Goal: Task Accomplishment & Management: Manage account settings

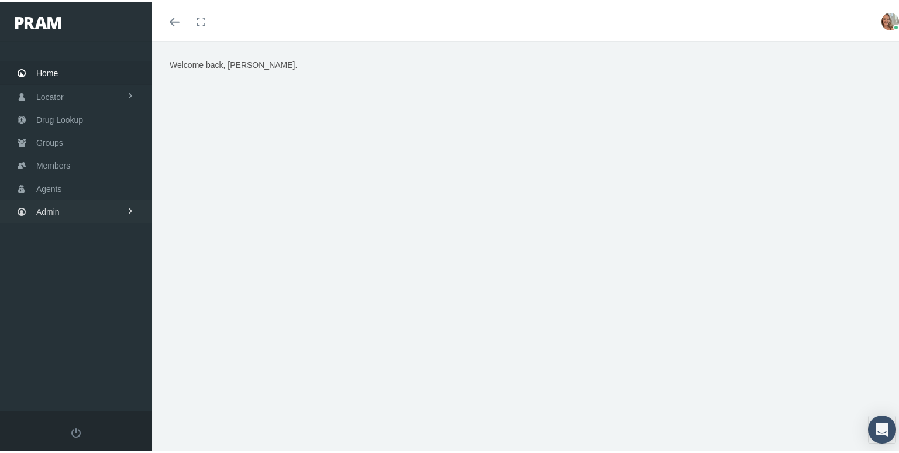
click at [49, 203] on span "Admin" at bounding box center [47, 209] width 23 height 22
click at [86, 296] on span "Group Billing" at bounding box center [71, 300] width 47 height 20
click at [72, 375] on span "Payments" at bounding box center [64, 385] width 36 height 20
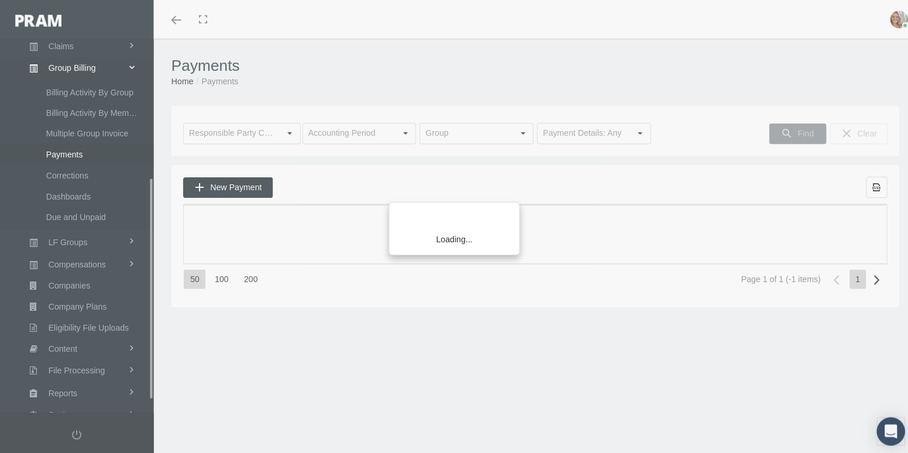
scroll to position [253, 0]
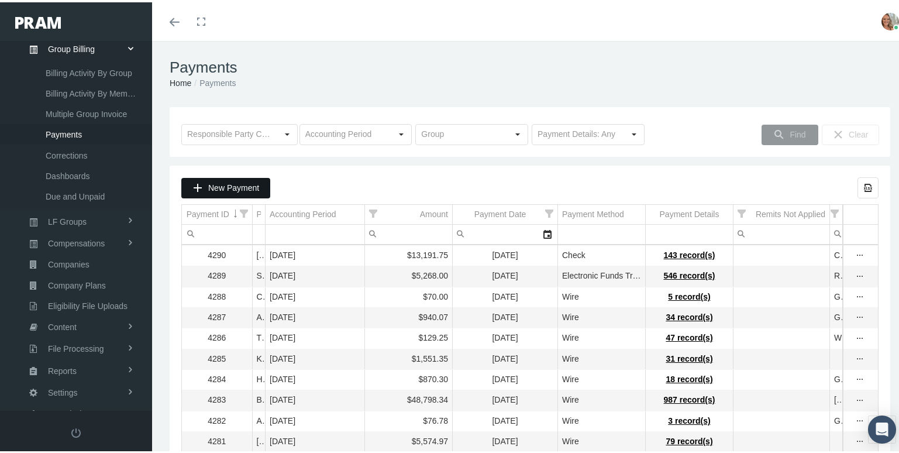
click at [209, 192] on div "New Payment" at bounding box center [226, 185] width 88 height 19
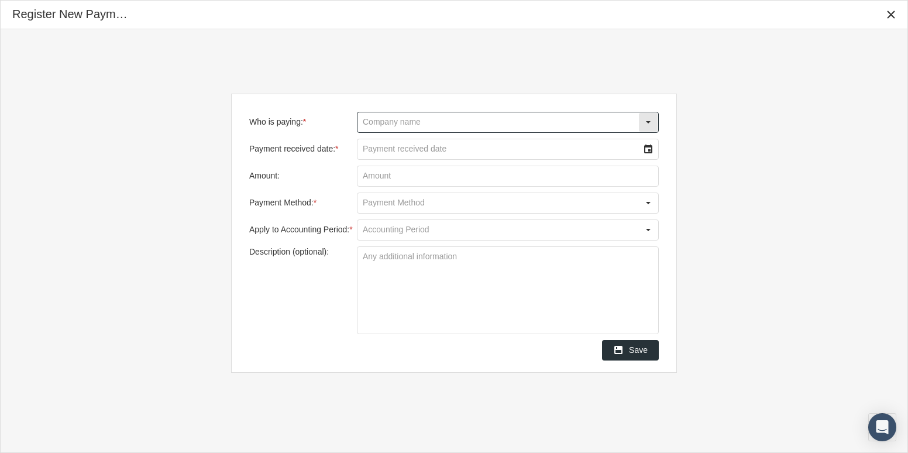
click at [441, 123] on input "Who is paying: *" at bounding box center [497, 122] width 281 height 20
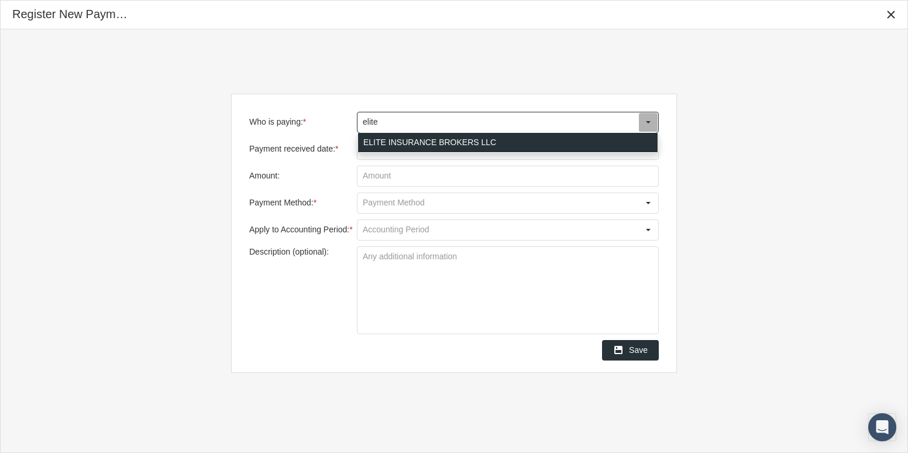
click at [443, 139] on div "ELITE INSURANCE BROKERS LLC" at bounding box center [507, 142] width 299 height 19
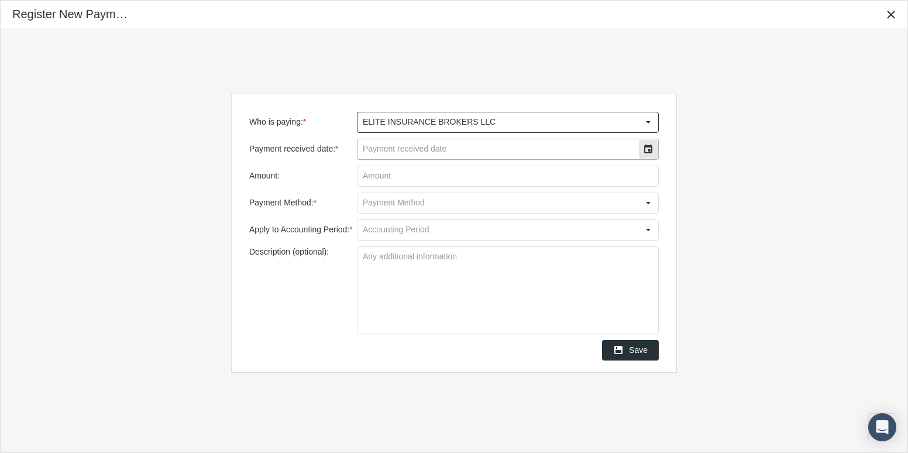
type input "ELITE INSURANCE BROKERS LLC"
click at [650, 144] on div "Select" at bounding box center [648, 149] width 19 height 19
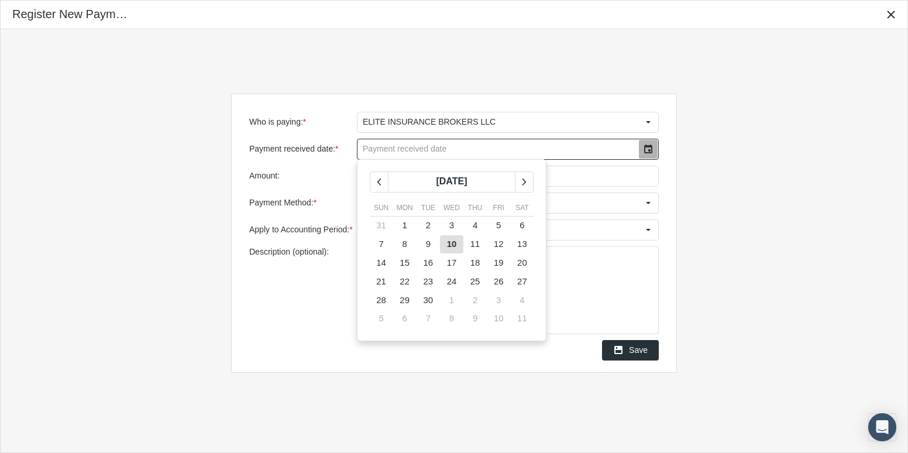
click at [447, 246] on span "10" at bounding box center [452, 244] width 10 height 10
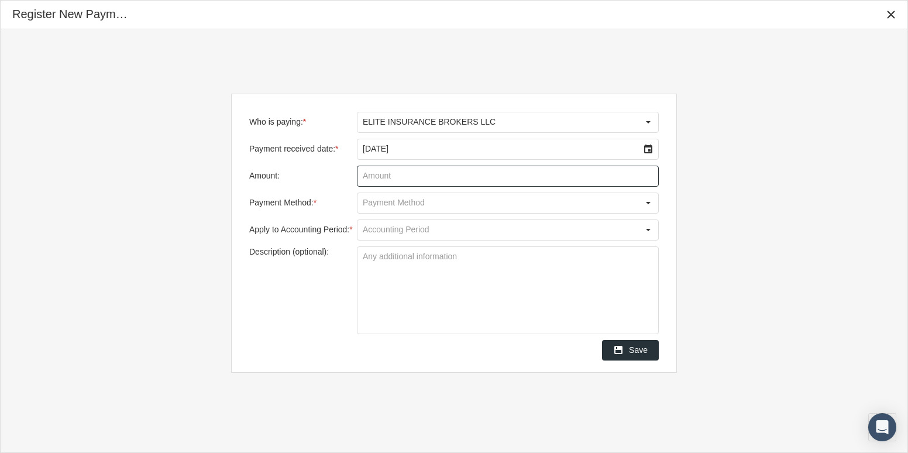
click at [539, 175] on input "Amount:" at bounding box center [507, 176] width 301 height 20
type input "$ 176.02"
click at [621, 203] on input "Payment Method: *" at bounding box center [497, 203] width 281 height 20
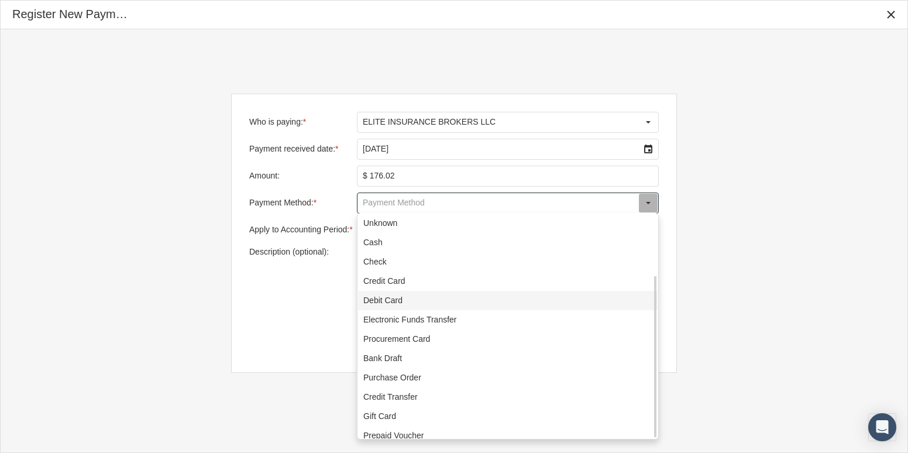
scroll to position [84, 0]
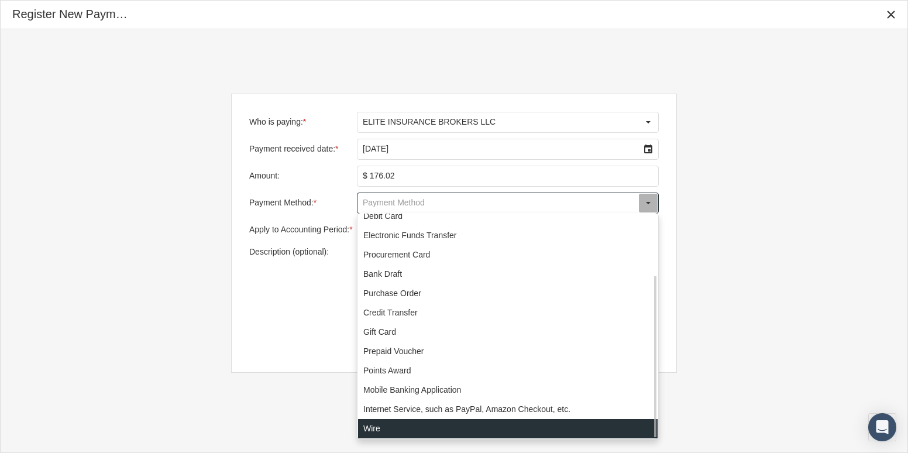
click at [382, 423] on div "Wire" at bounding box center [507, 428] width 299 height 19
type input "Wire"
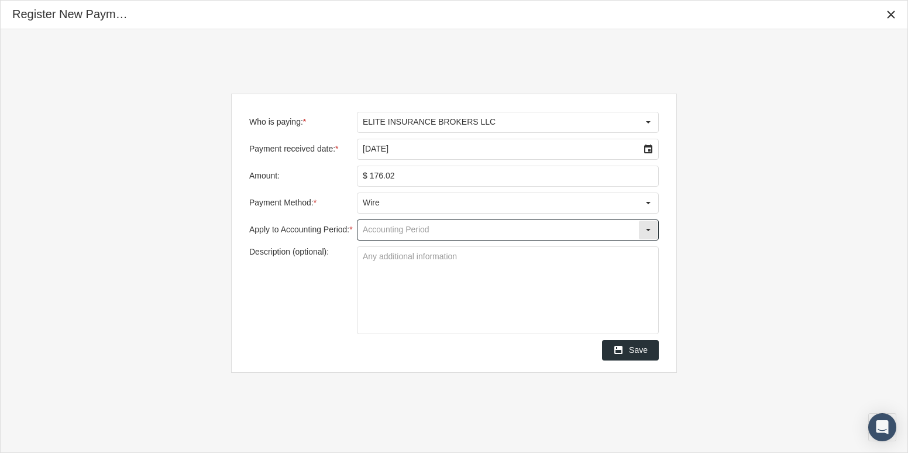
click at [465, 235] on input "Apply to Accounting Period: *" at bounding box center [497, 230] width 281 height 20
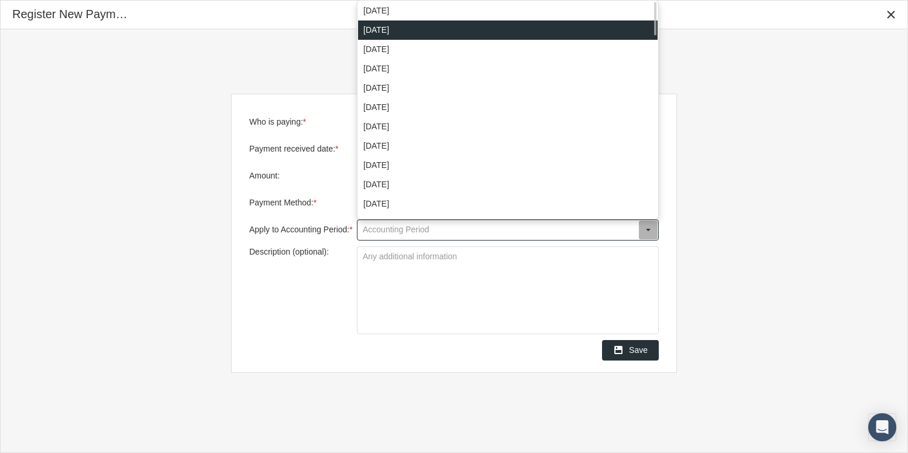
click at [445, 33] on div "September 2025" at bounding box center [507, 29] width 299 height 19
type input "September 2025"
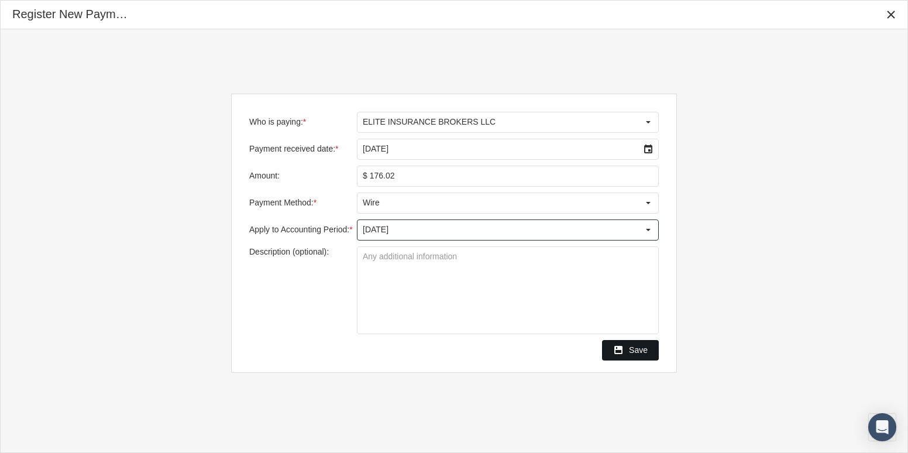
click at [627, 347] on div "Save" at bounding box center [630, 349] width 56 height 19
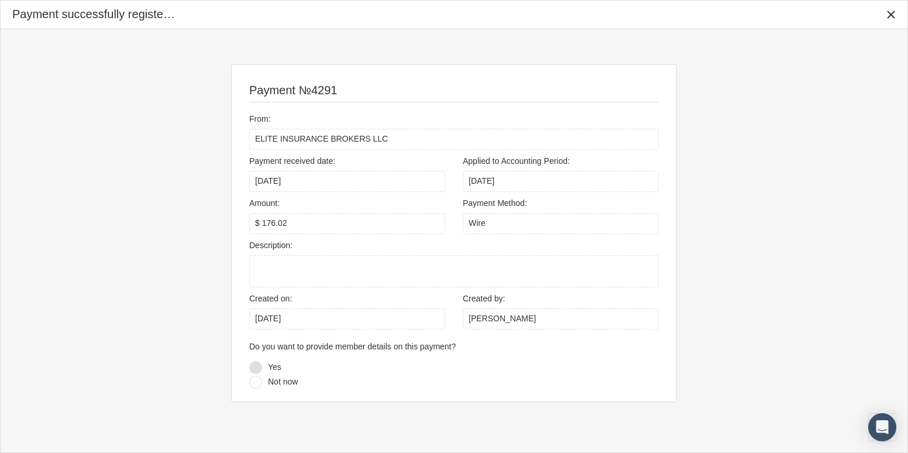
click at [258, 365] on div at bounding box center [255, 367] width 13 height 13
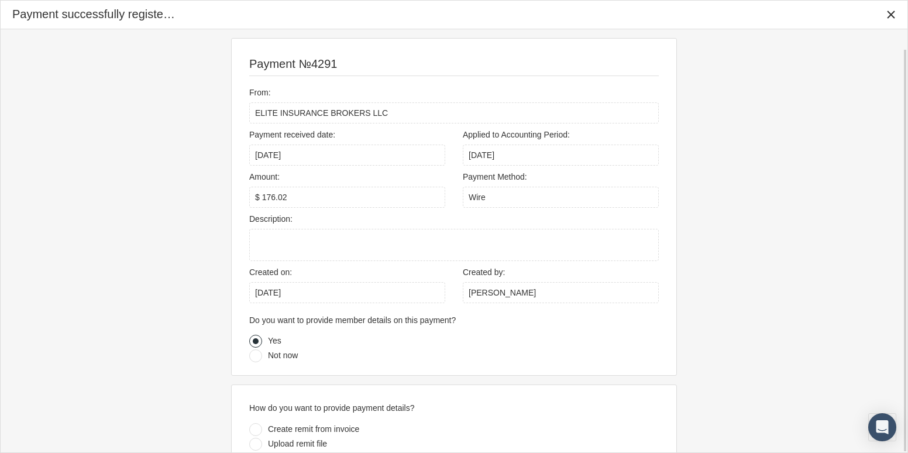
scroll to position [20, 0]
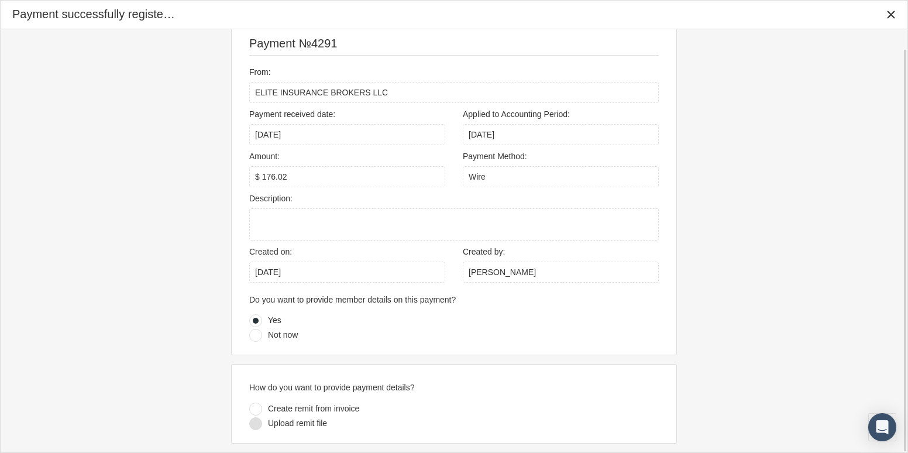
click at [256, 423] on div at bounding box center [255, 423] width 13 height 13
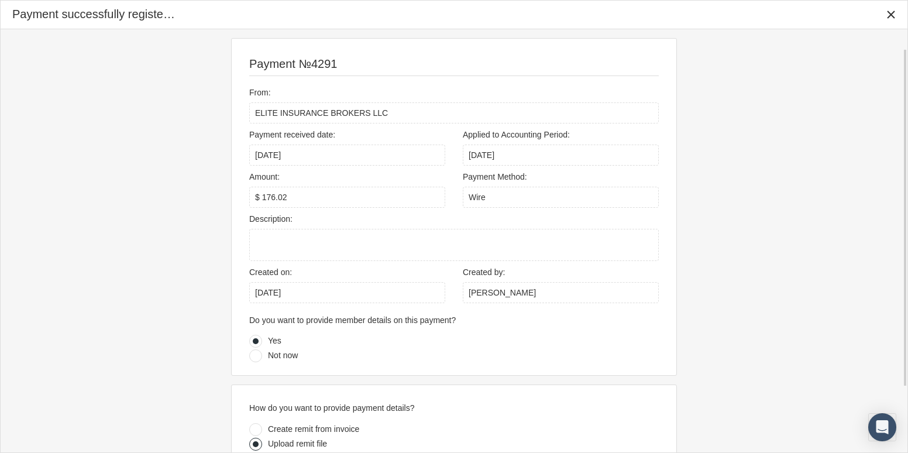
scroll to position [106, 0]
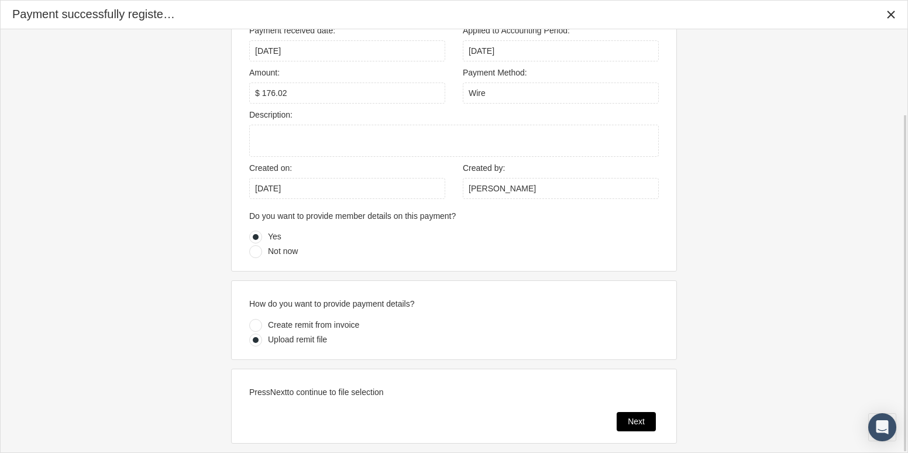
click at [640, 420] on span "Next" at bounding box center [635, 420] width 17 height 9
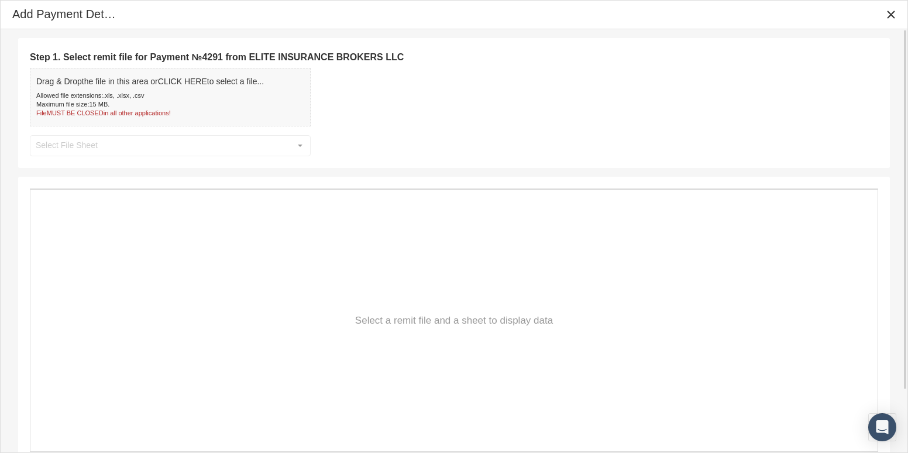
click at [131, 89] on div "Drag & Drop the file in this area or CLICK HERE to select a file... Allowed fil…" at bounding box center [149, 97] width 227 height 42
click at [220, 85] on span "Drag & Drop the file in this area or CLICK HERE to select a file..." at bounding box center [149, 81] width 227 height 9
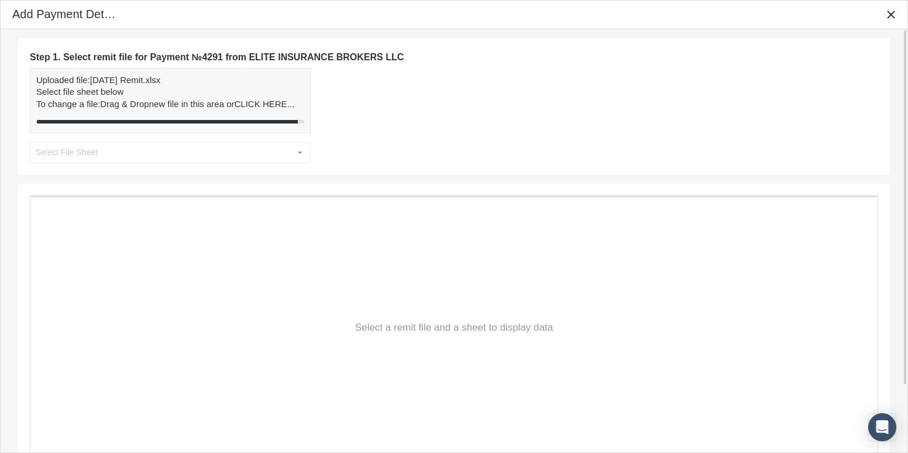
click at [303, 146] on div "Step 1. Select remit file for Payment №4291 from ELITE INSURANCE BROKERS LLC Up…" at bounding box center [454, 106] width 848 height 113
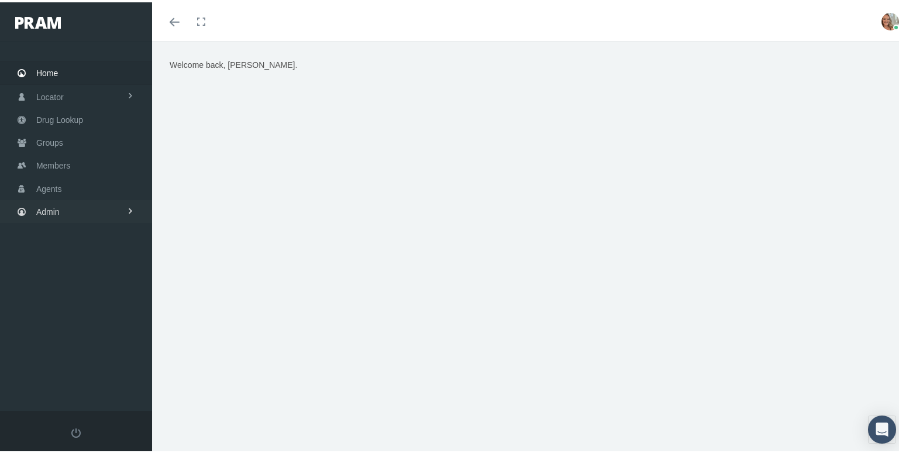
click at [95, 203] on link "Admin" at bounding box center [76, 209] width 152 height 23
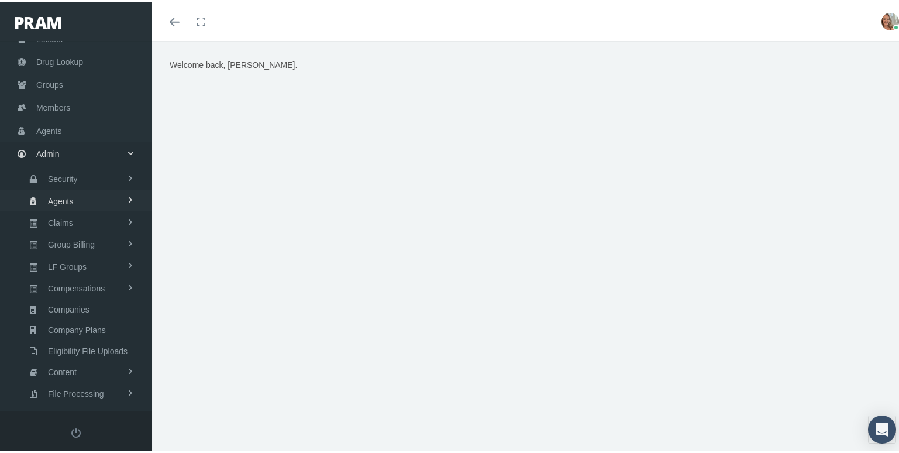
scroll to position [58, 0]
click at [89, 237] on span "Group Billing" at bounding box center [71, 242] width 47 height 20
click at [91, 296] on span "Multiple Group Invoice" at bounding box center [86, 306] width 81 height 20
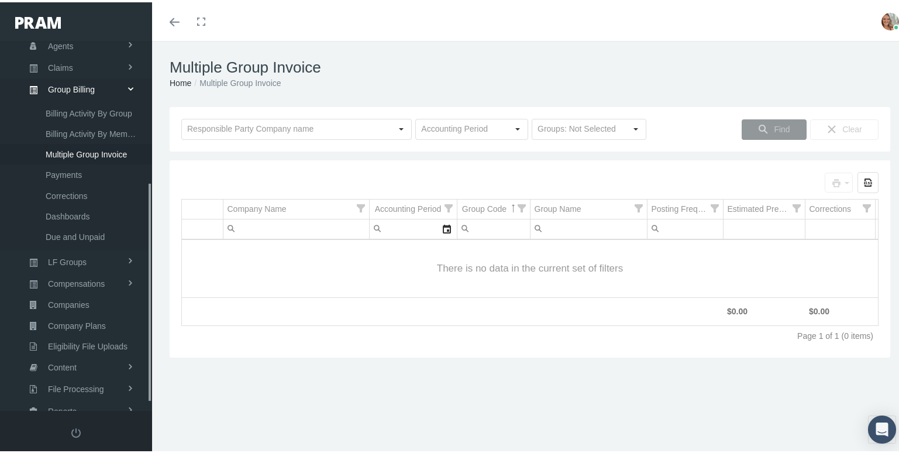
scroll to position [253, 0]
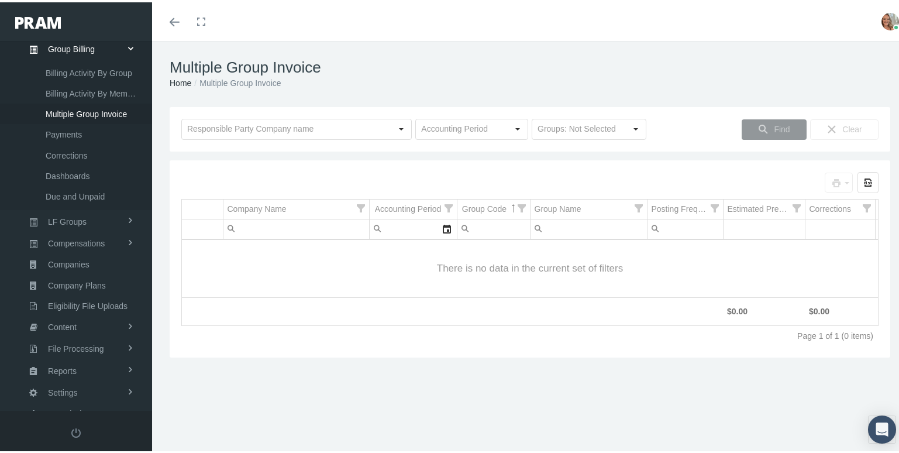
click at [406, 402] on div "Multiple Group Invoice Home Multiple Group Invoice Loading... Find Clear Select…" at bounding box center [530, 252] width 756 height 427
click at [344, 125] on input "text" at bounding box center [286, 127] width 209 height 20
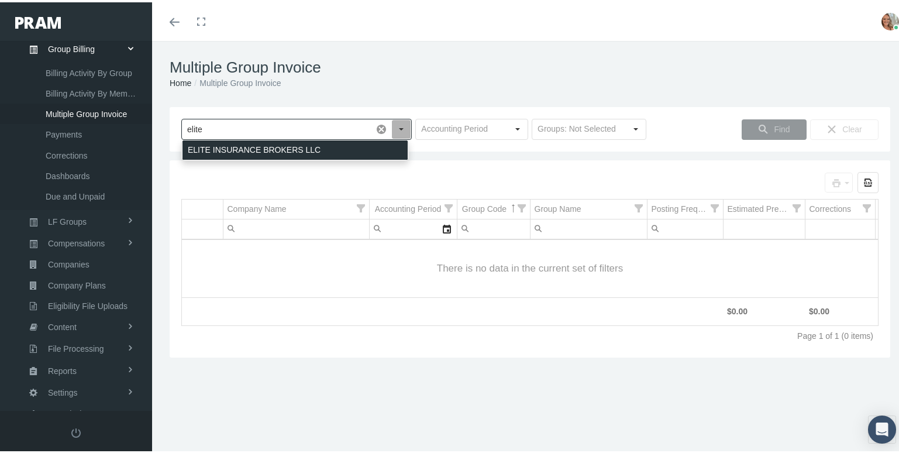
click at [329, 142] on div "ELITE INSURANCE BROKERS LLC" at bounding box center [294, 147] width 225 height 19
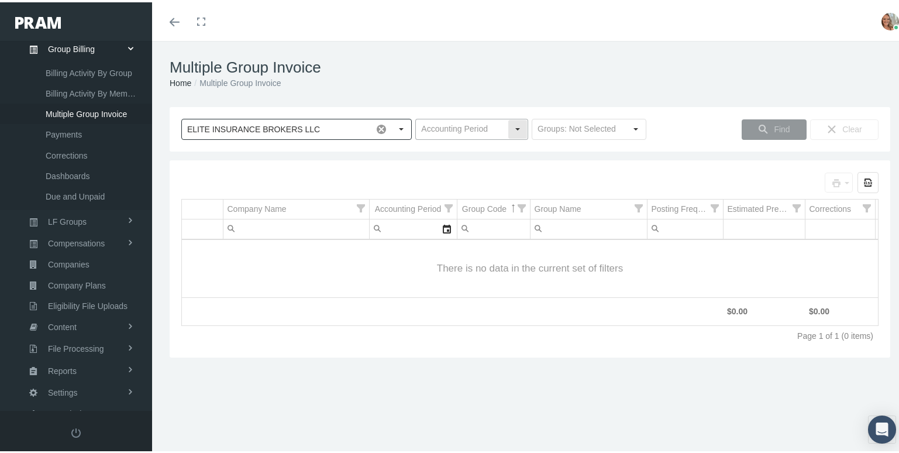
type input "ELITE INSURANCE BROKERS LLC"
click at [439, 129] on input "text" at bounding box center [462, 127] width 92 height 20
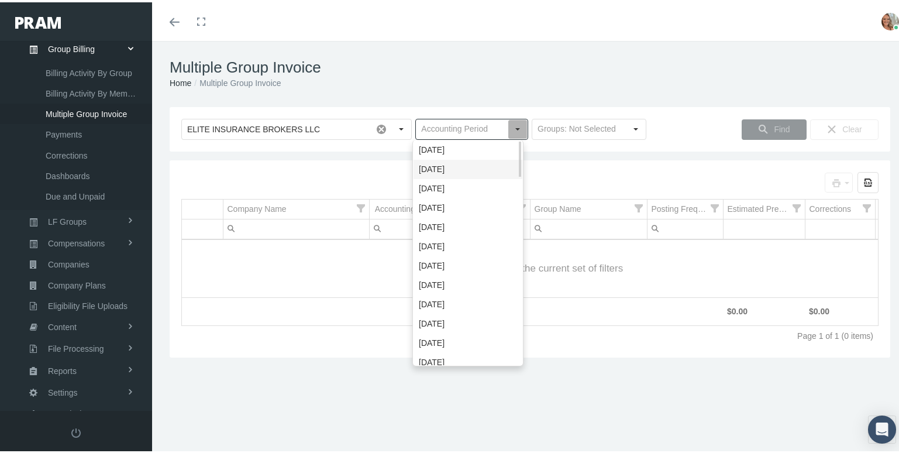
click at [447, 172] on div "[DATE]" at bounding box center [467, 166] width 109 height 19
type input "[DATE]"
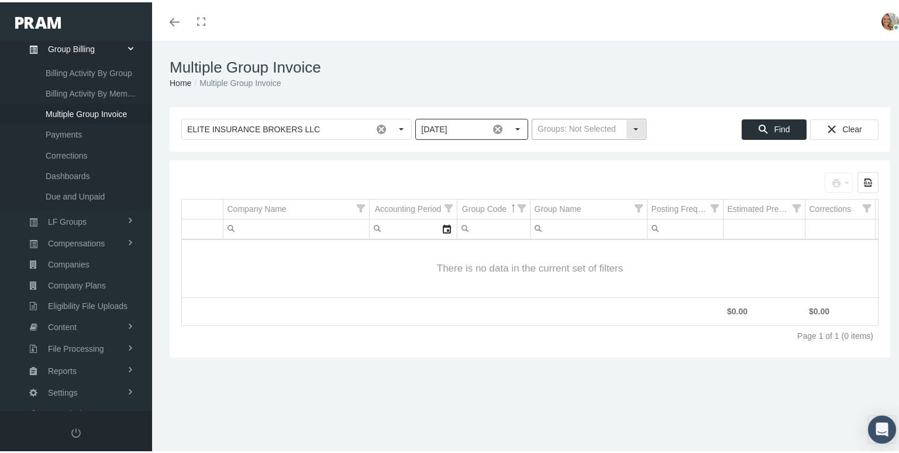
click at [551, 133] on input "text" at bounding box center [579, 127] width 94 height 20
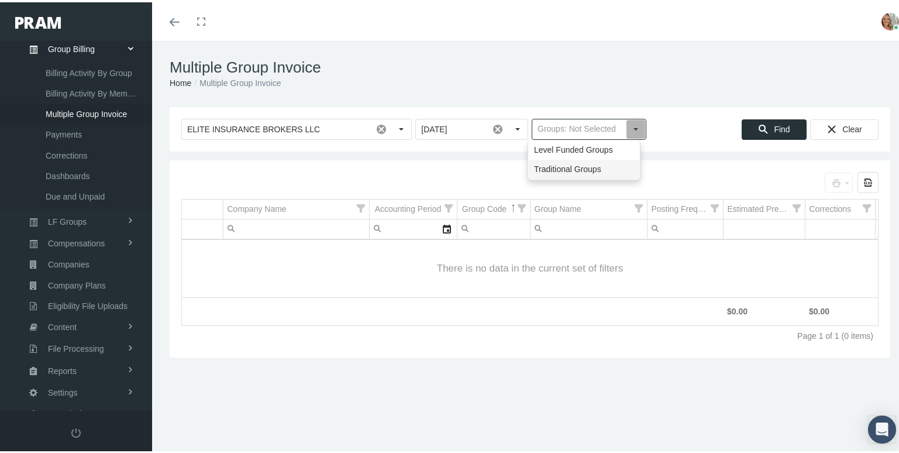
click at [562, 162] on div "Traditional Groups" at bounding box center [584, 166] width 111 height 19
type input "Traditional Groups"
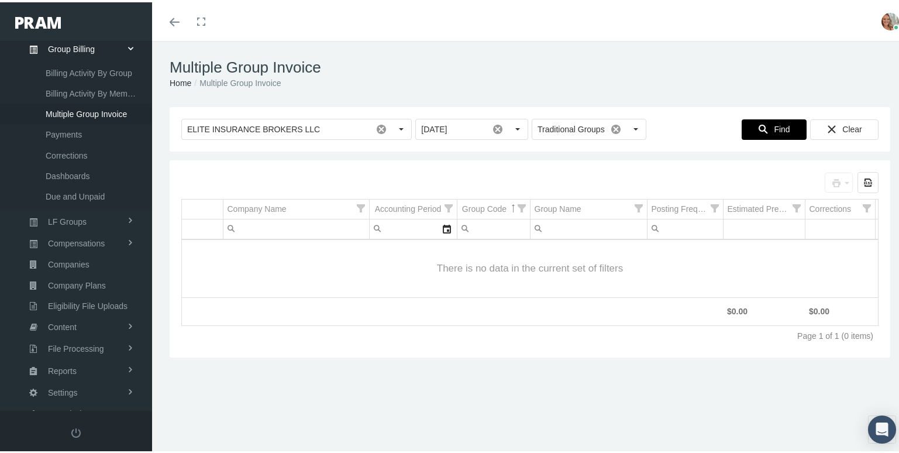
click at [758, 127] on icon "Find" at bounding box center [763, 127] width 11 height 11
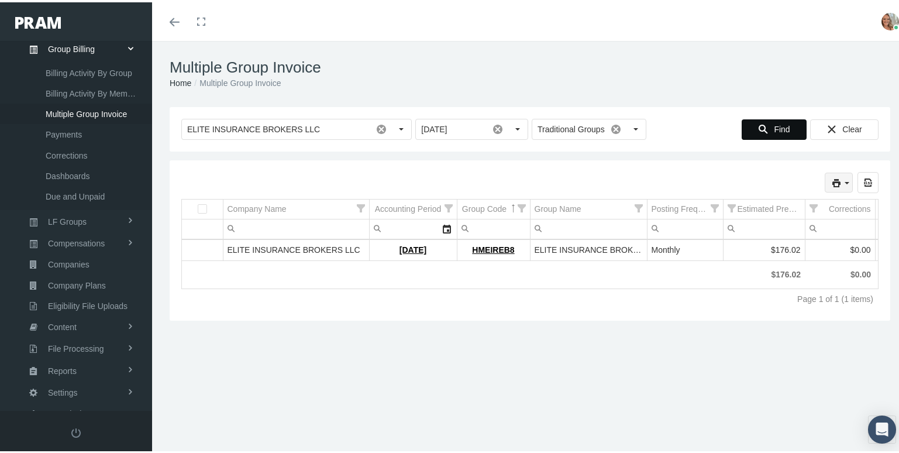
click at [831, 184] on icon "print" at bounding box center [836, 180] width 11 height 11
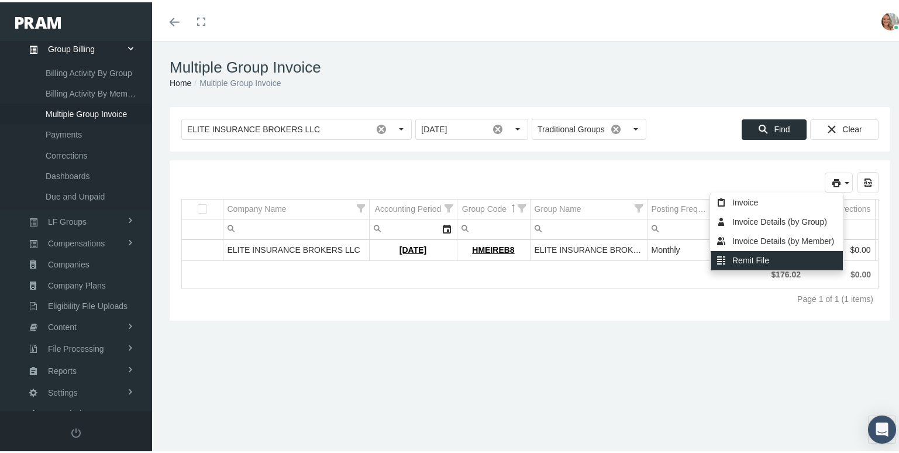
click at [774, 253] on div "Remit File" at bounding box center [776, 258] width 132 height 19
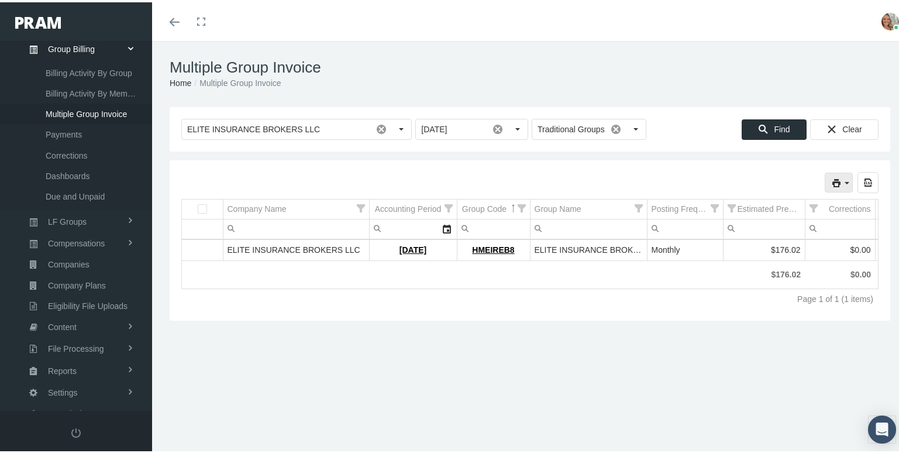
click at [841, 180] on icon "print" at bounding box center [846, 180] width 11 height 11
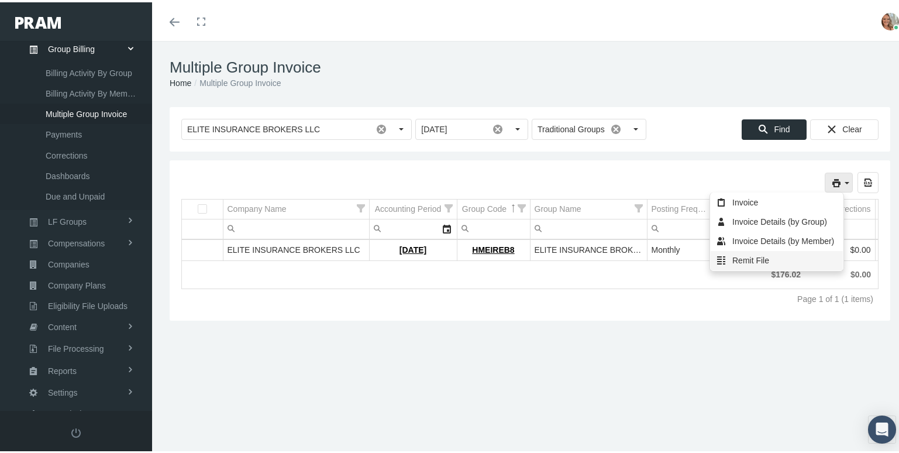
click at [737, 263] on div "Remit File" at bounding box center [776, 258] width 132 height 19
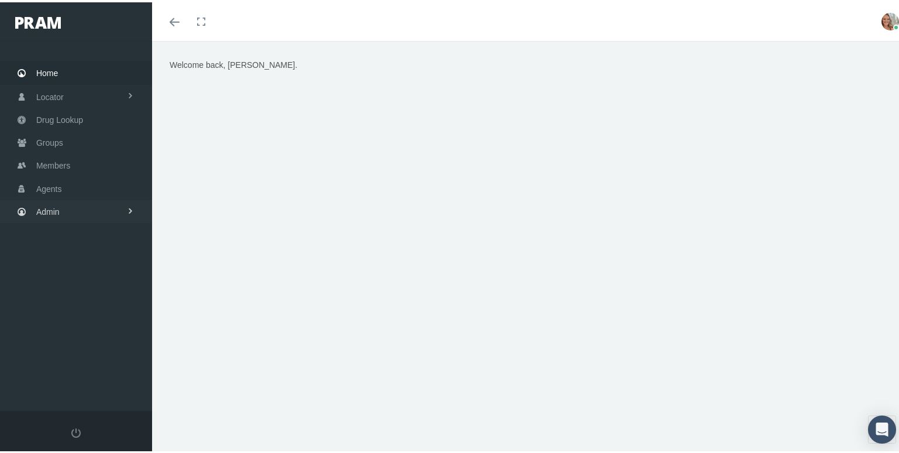
click at [92, 198] on link "Admin" at bounding box center [76, 209] width 152 height 23
click at [101, 301] on link "Group Billing" at bounding box center [76, 299] width 152 height 20
click at [92, 377] on link "Payments" at bounding box center [76, 385] width 152 height 20
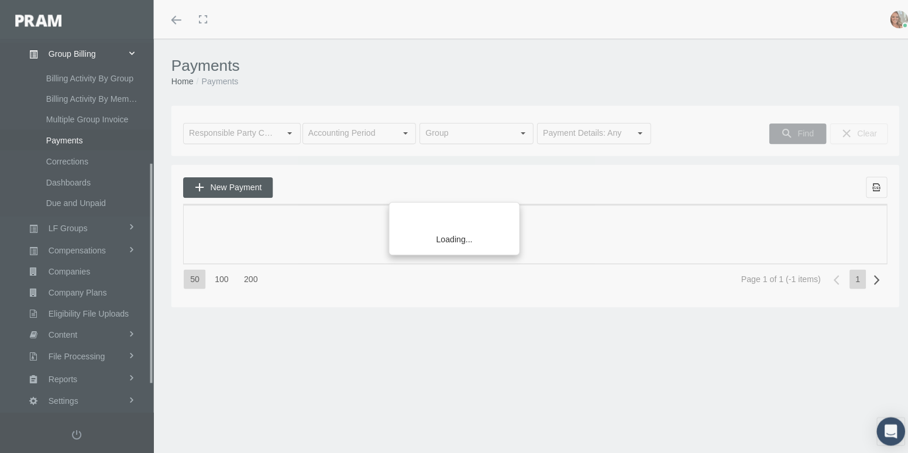
scroll to position [253, 0]
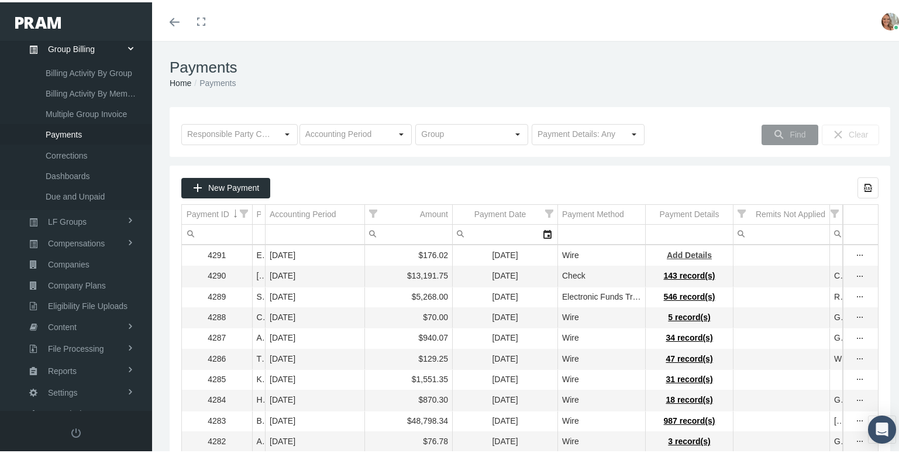
click at [686, 253] on span "Add Details" at bounding box center [689, 252] width 45 height 9
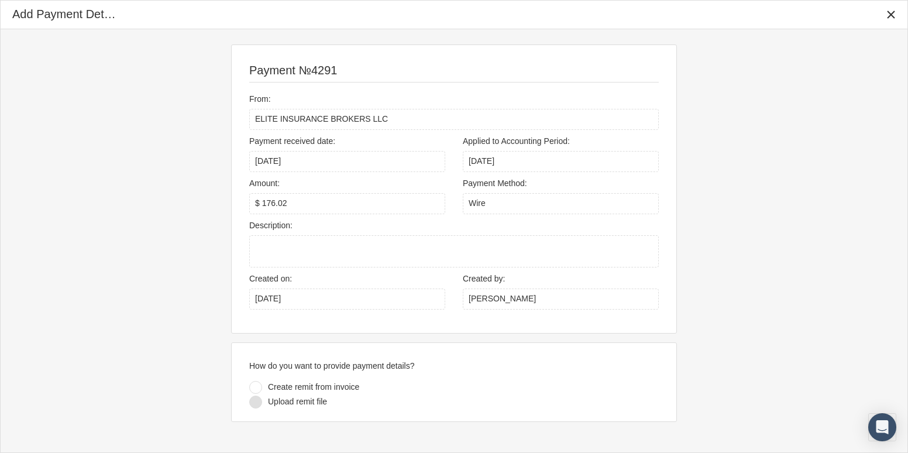
click at [258, 399] on div at bounding box center [255, 401] width 13 height 13
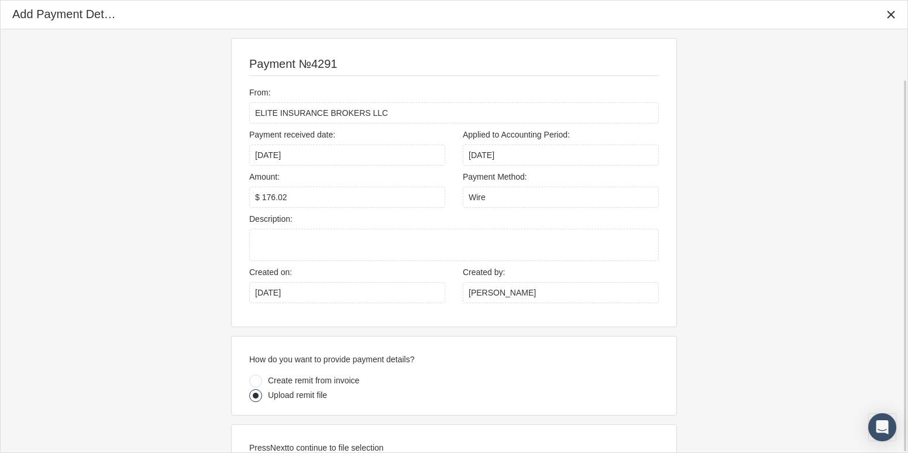
scroll to position [57, 0]
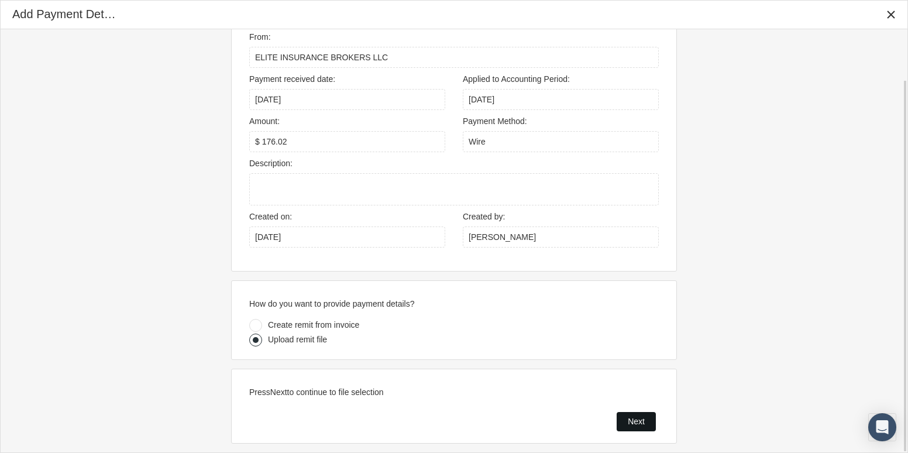
click at [631, 420] on span "Next" at bounding box center [635, 420] width 17 height 9
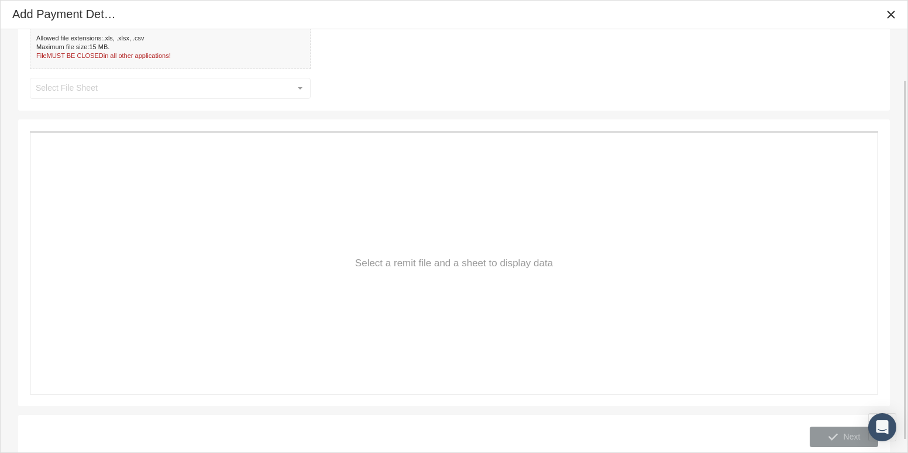
scroll to position [0, 0]
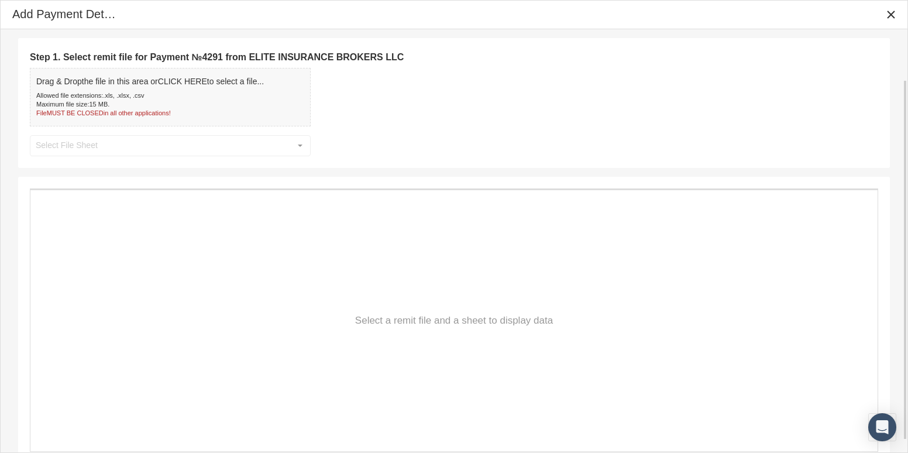
click at [285, 105] on div "Drag & Drop the file in this area or CLICK HERE to select a file... Allowed fil…" at bounding box center [170, 97] width 281 height 58
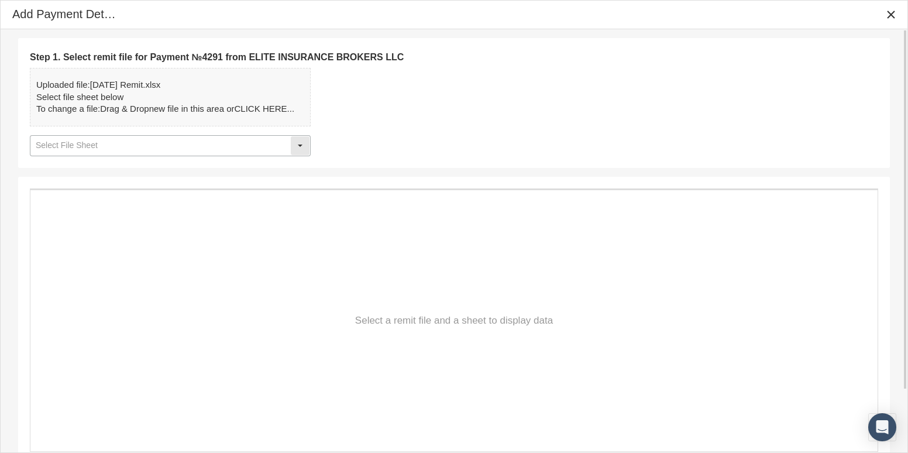
click at [290, 140] on div "Select" at bounding box center [300, 146] width 20 height 20
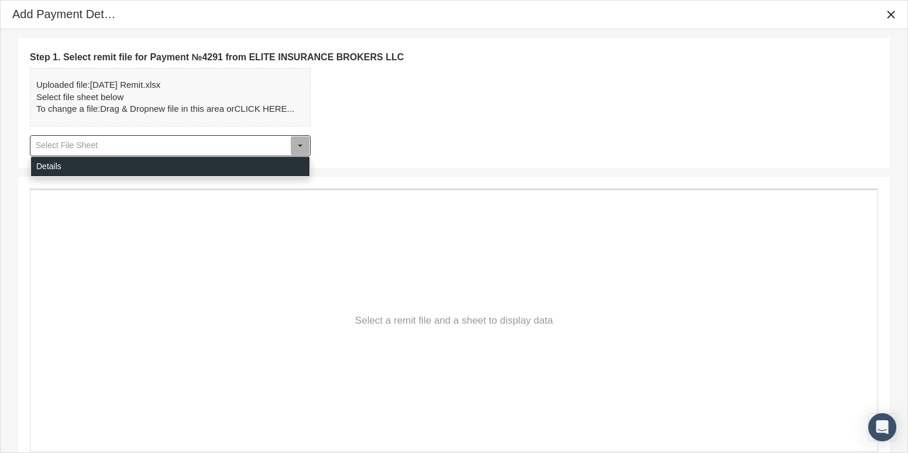
click at [297, 166] on div "Details" at bounding box center [170, 166] width 278 height 19
type input "Details"
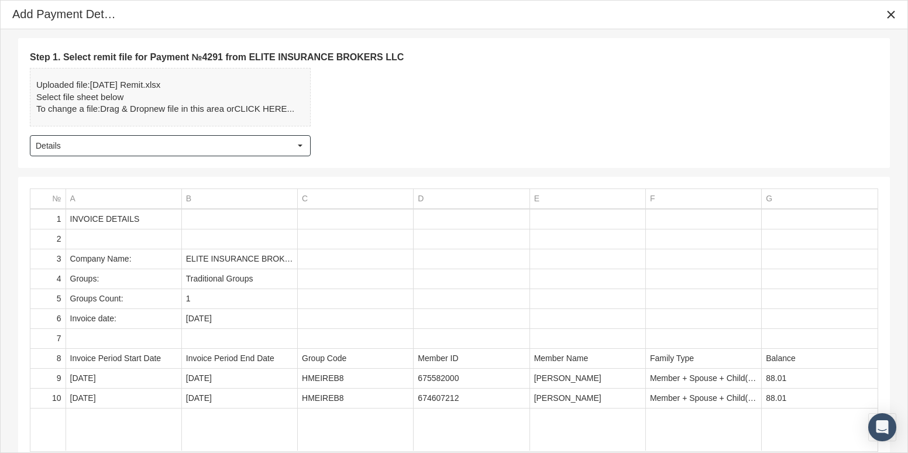
scroll to position [73, 0]
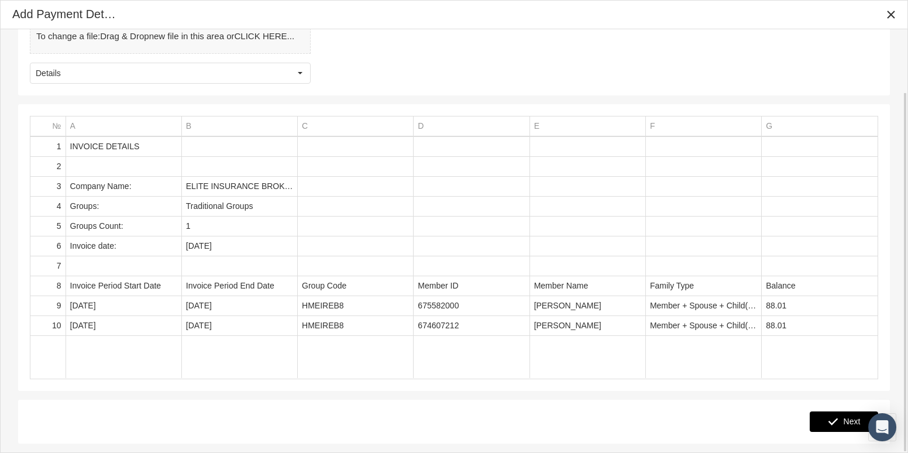
click at [839, 423] on div "Next" at bounding box center [843, 421] width 67 height 19
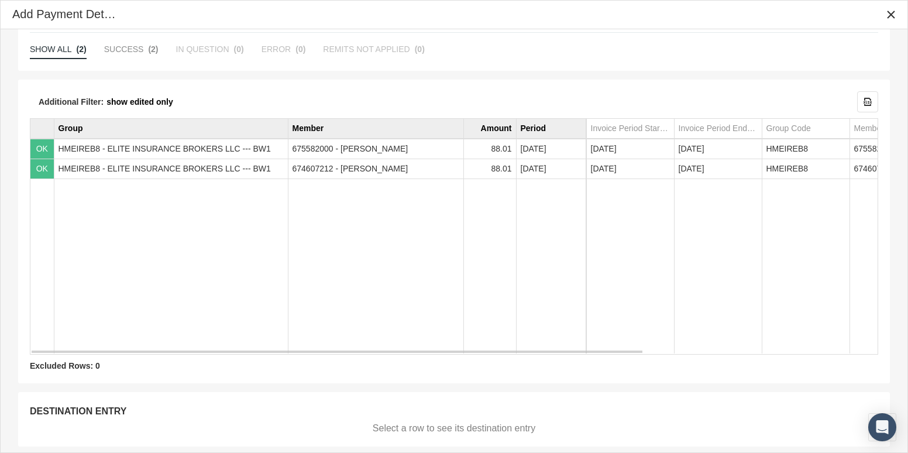
scroll to position [153, 0]
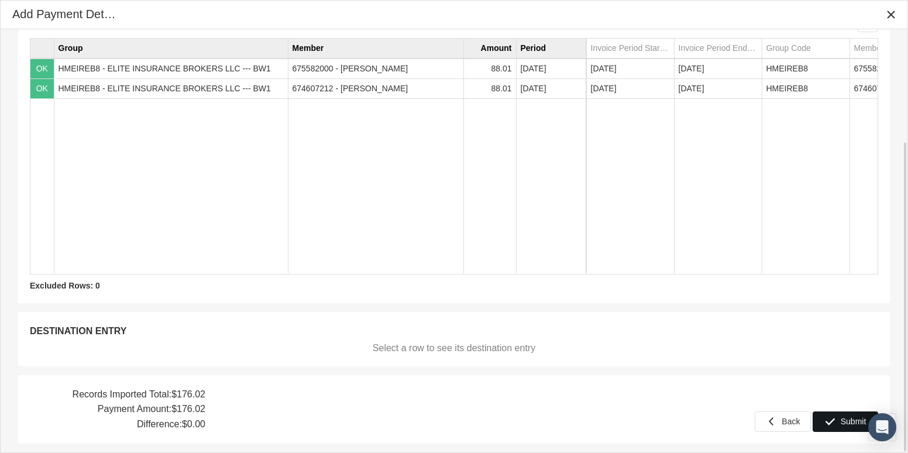
click at [850, 416] on span "Submit" at bounding box center [853, 420] width 26 height 9
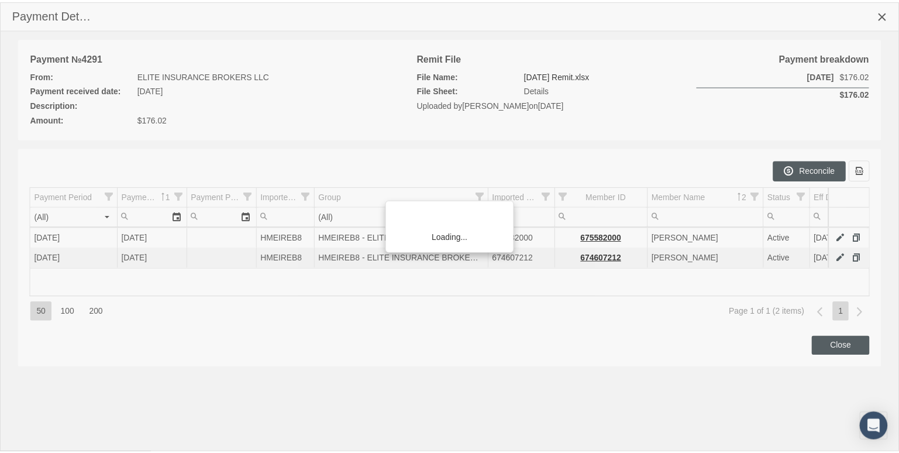
scroll to position [253, 0]
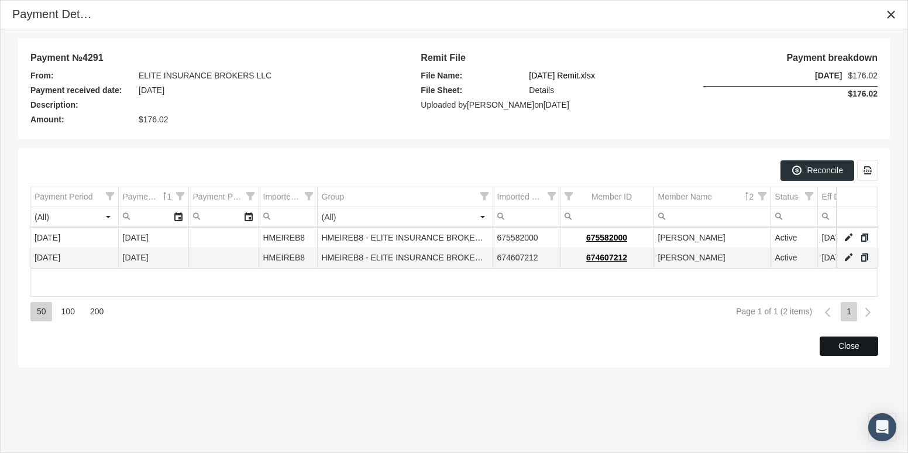
click at [863, 349] on div "Close" at bounding box center [848, 346] width 57 height 18
